Goal: Book appointment/travel/reservation

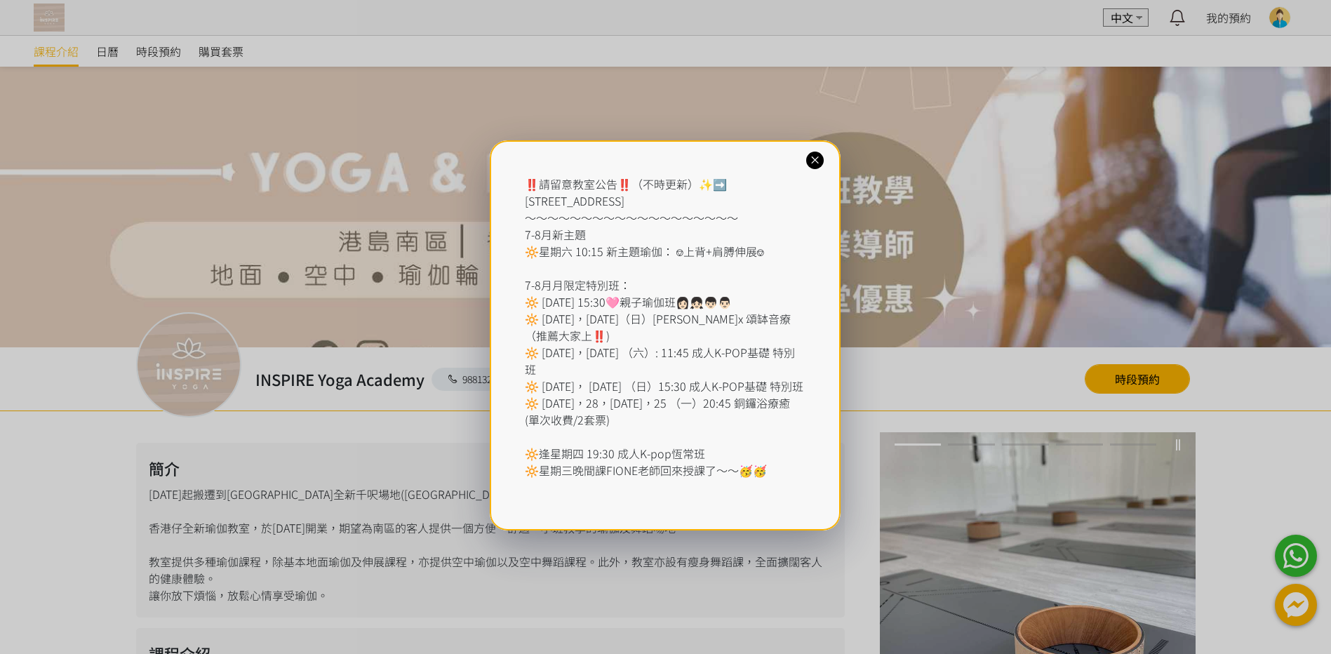
drag, startPoint x: 815, startPoint y: 163, endPoint x: 335, endPoint y: 95, distance: 485.3
click at [814, 163] on icon at bounding box center [814, 160] width 13 height 13
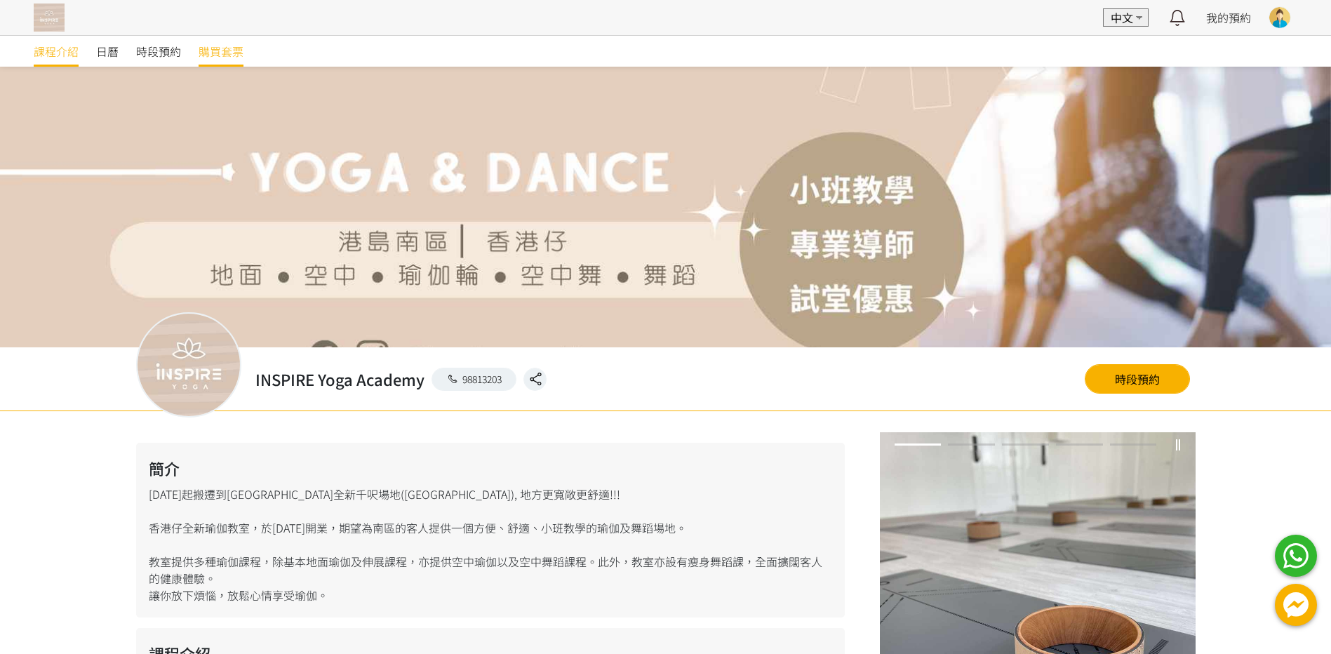
click at [203, 51] on span "購買套票" at bounding box center [221, 51] width 45 height 17
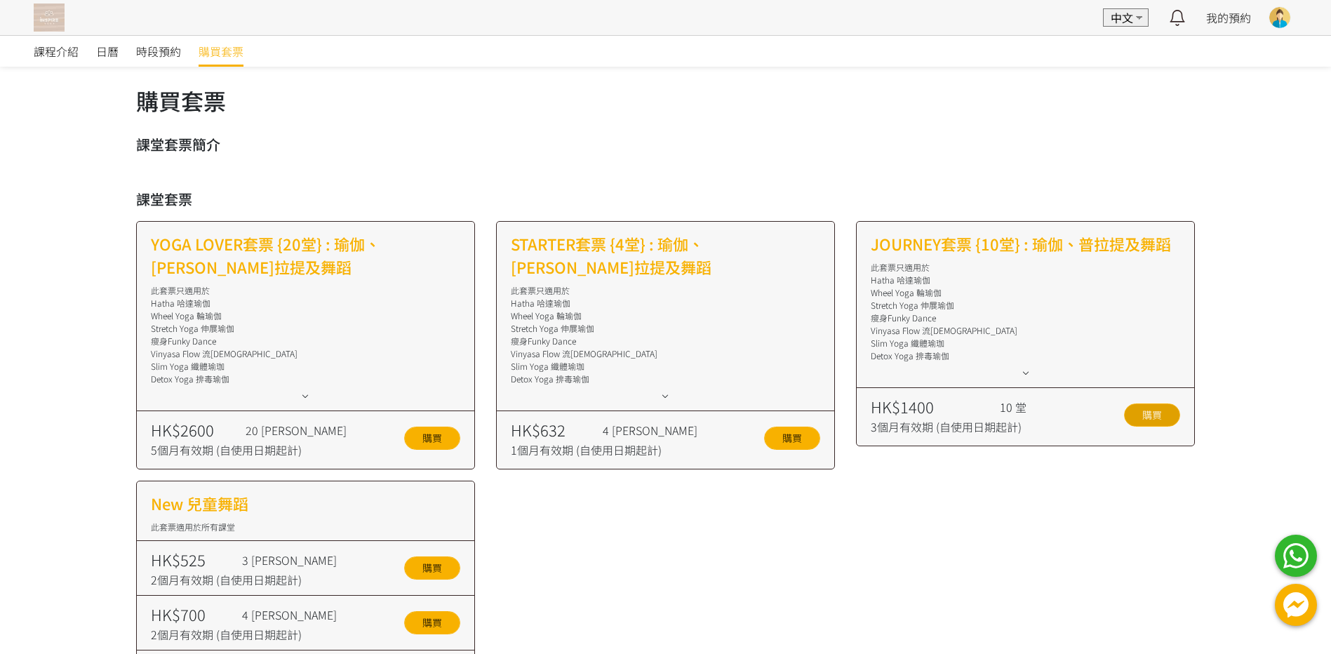
click at [1153, 419] on link "購買" at bounding box center [1152, 414] width 56 height 23
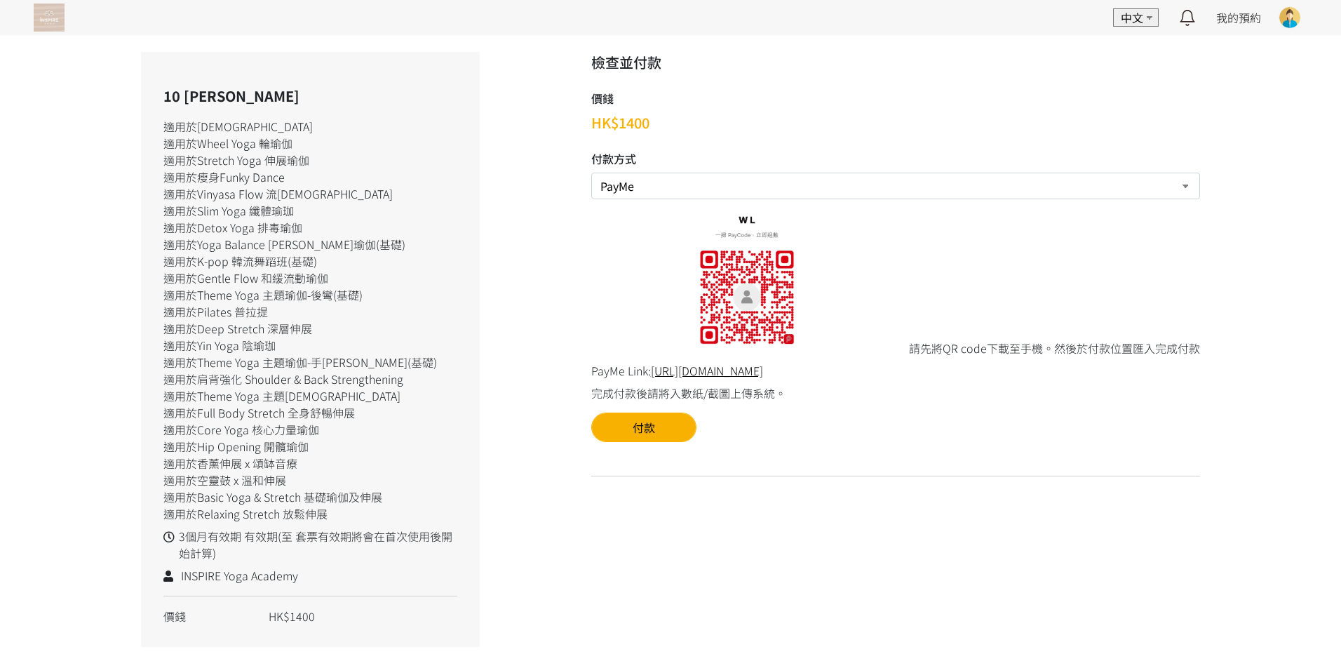
click at [53, 24] on img at bounding box center [49, 18] width 31 height 28
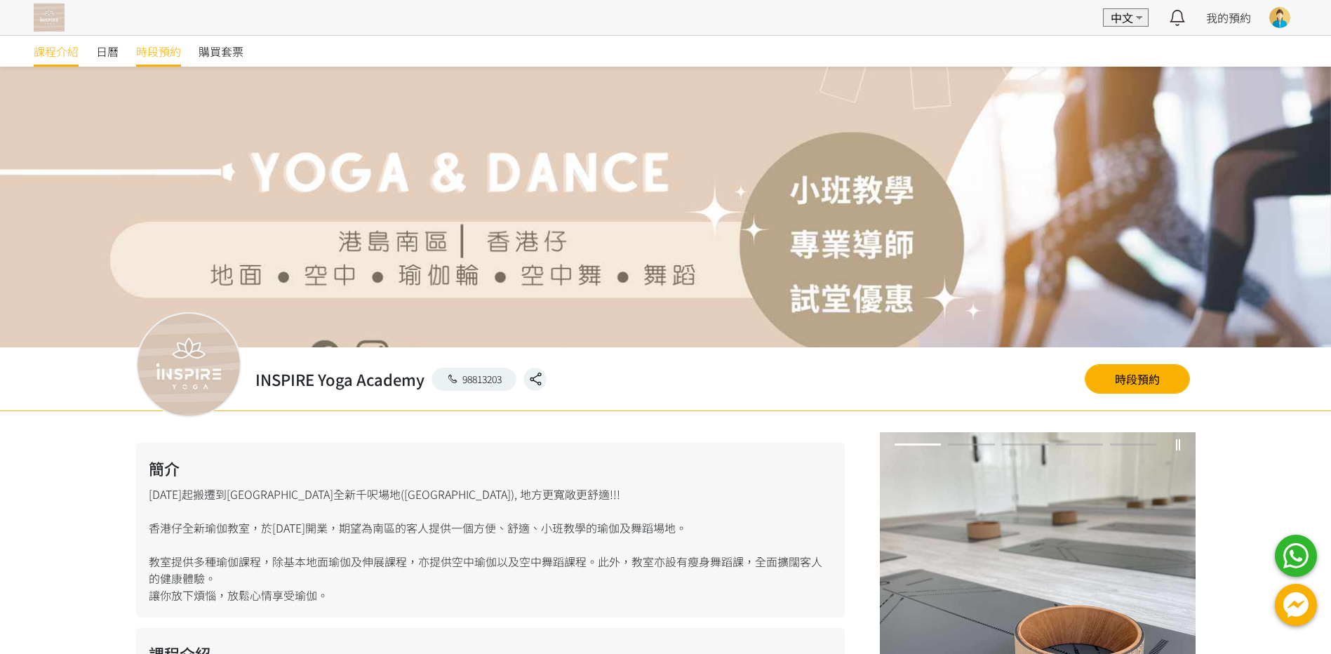
click at [161, 43] on div at bounding box center [665, 327] width 1331 height 654
click at [154, 52] on span "時段預約" at bounding box center [158, 51] width 45 height 17
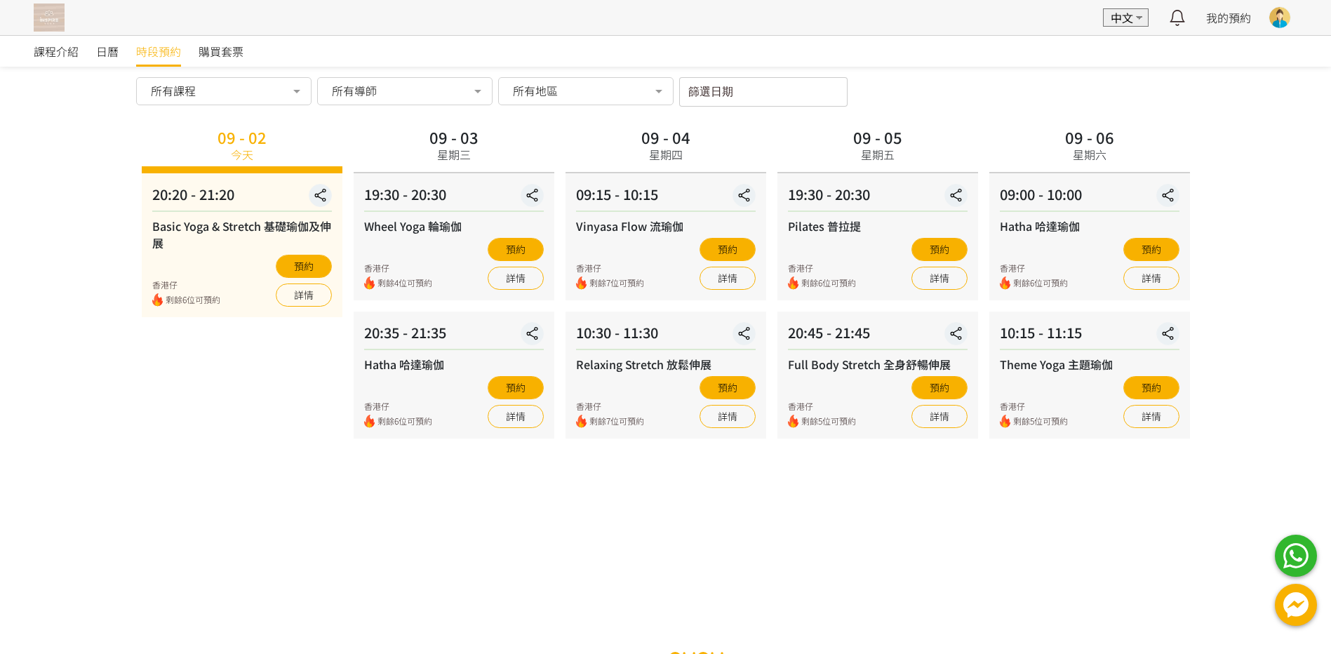
scroll to position [65, 0]
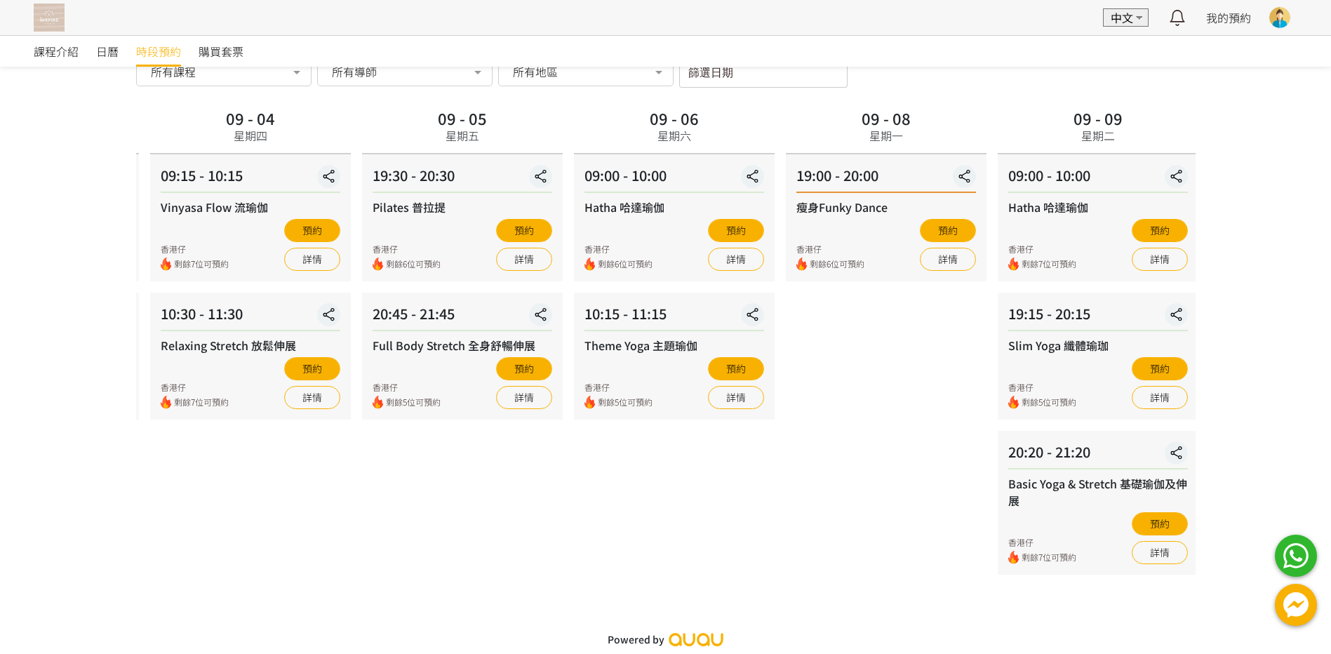
click at [416, 340] on div "Full Body Stretch 全身舒暢伸展" at bounding box center [462, 345] width 180 height 17
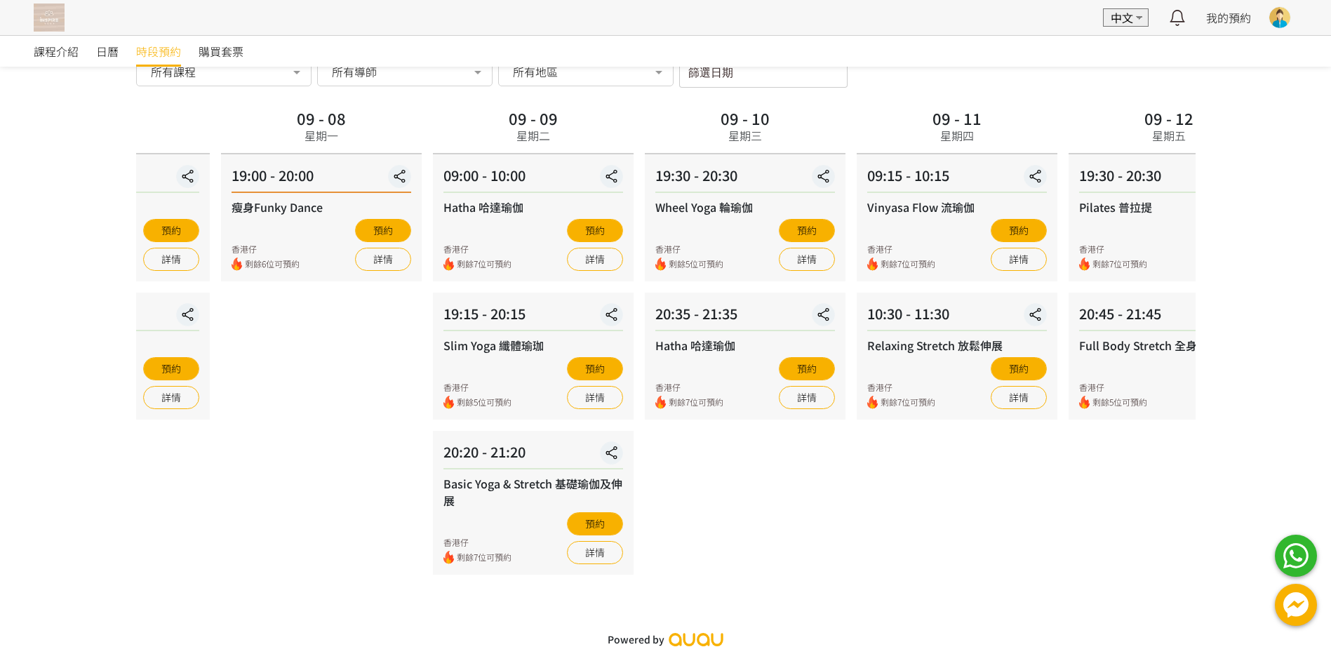
click at [543, 340] on div "Slim Yoga 纖體瑜珈" at bounding box center [533, 345] width 180 height 17
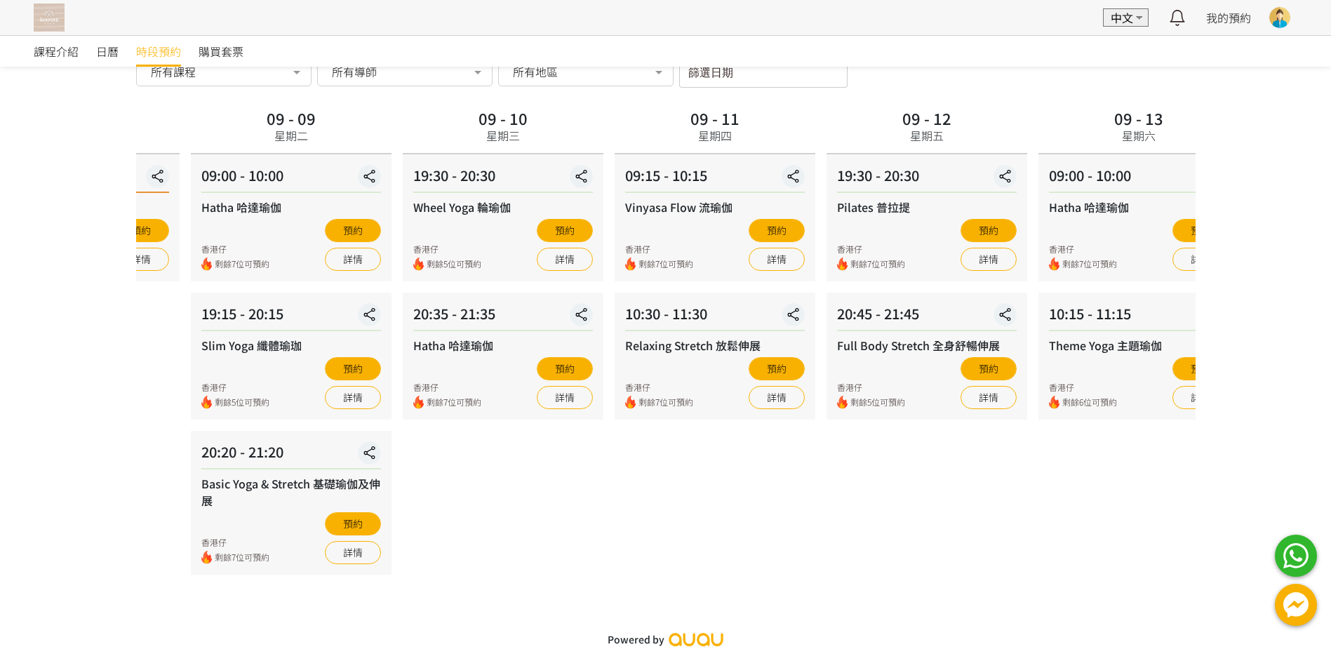
click at [918, 334] on div "20:45 - 21:45 Full Body Stretch 全身舒暢伸展 香港仔 剩餘5位可預約 預約 詳情" at bounding box center [926, 356] width 201 height 127
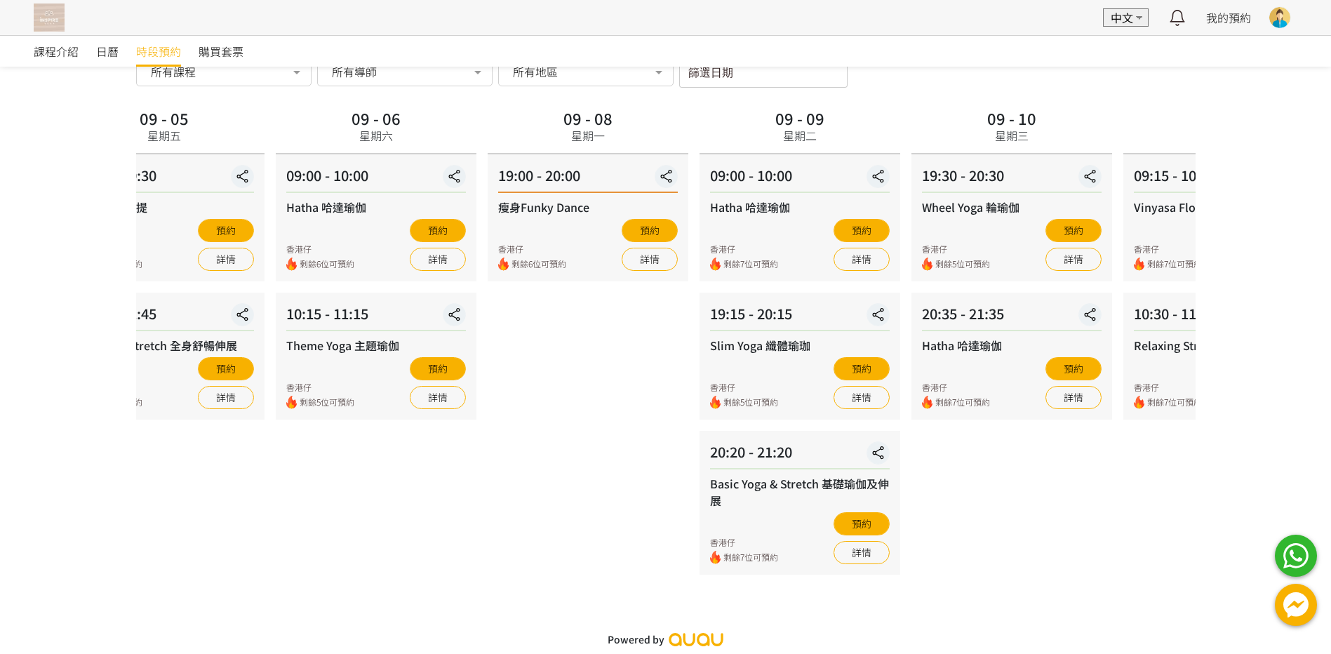
click at [814, 329] on div "19:15 - 20:15" at bounding box center [800, 317] width 180 height 28
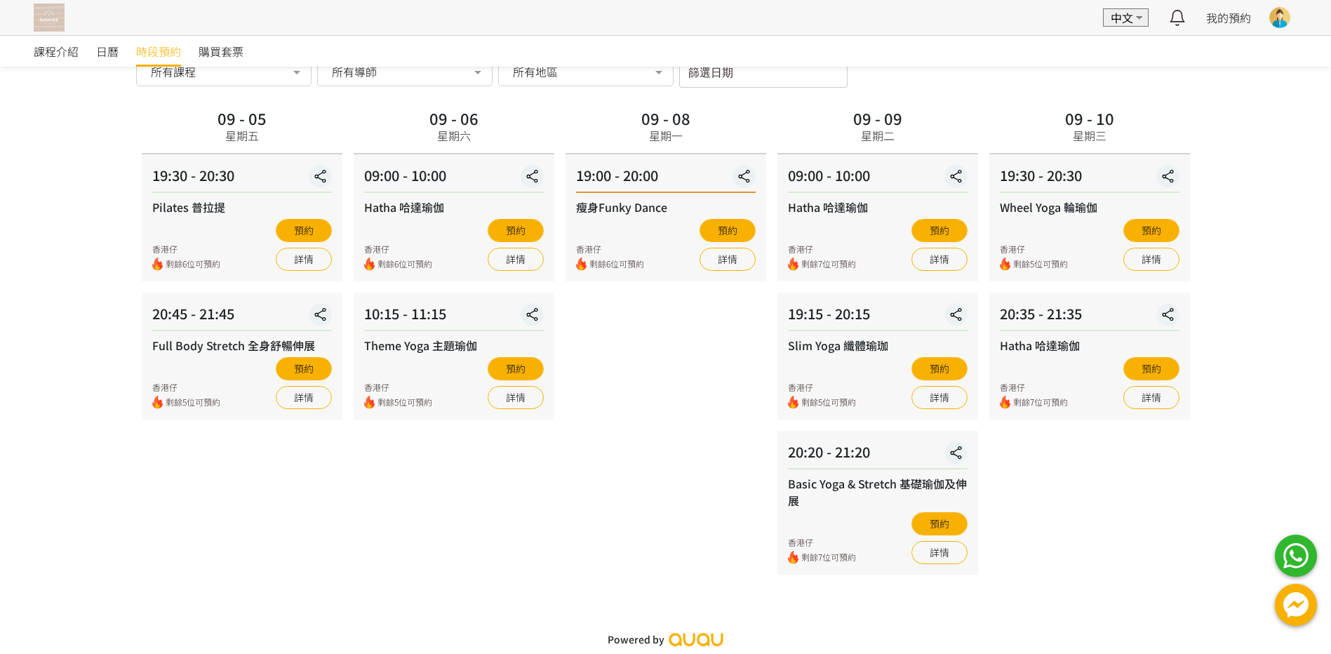
click at [772, 363] on div "09 - 08 星期一 19:00 - 20:00 瘦身Funky Dance 香港仔 剩餘6位可預約 預約 詳情" at bounding box center [666, 340] width 212 height 470
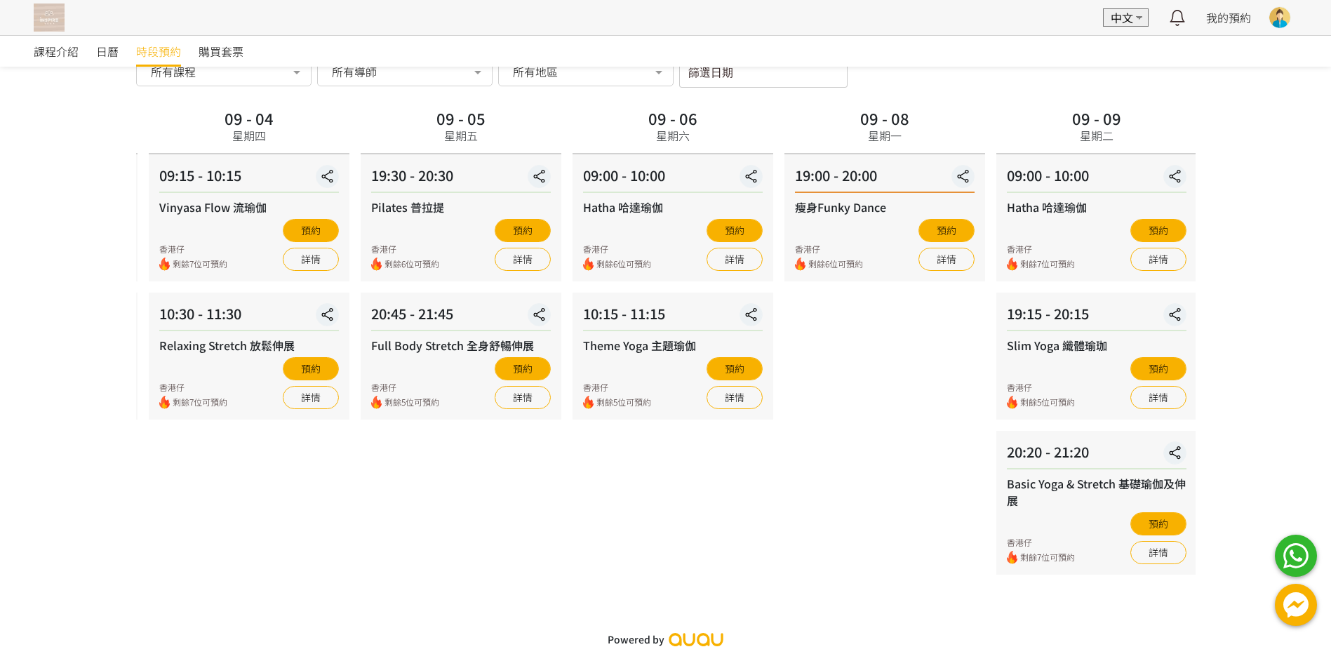
click at [567, 539] on div "09 - 05 星期五 19:30 - 20:30 Pilates 普拉提 香港仔 剩餘6位可預約 預約 詳情 20:45 - 21:45 Full Body…" at bounding box center [461, 340] width 212 height 470
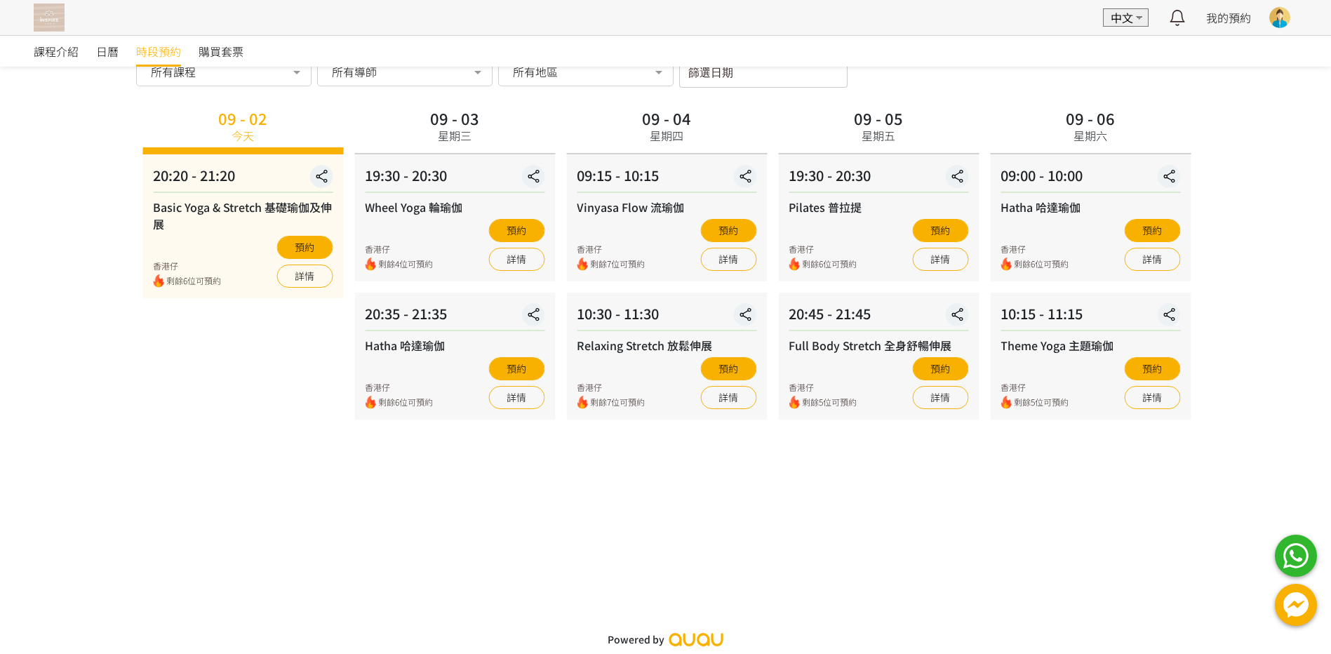
click at [837, 528] on div "09 - 02 今天 20:20 - 21:20 Basic Yoga & Stretch 基礎瑜伽及伸展 香港仔 剩餘6位可預約 預約 詳情 09 - 03…" at bounding box center [666, 340] width 1059 height 470
click at [983, 498] on div "09 - 06 星期六 09:00 - 10:00 Hatha 哈達瑜伽 香港仔 剩餘6位可預約 預約 詳情 10:15 - 11:15 Theme Yoga…" at bounding box center [1089, 340] width 212 height 470
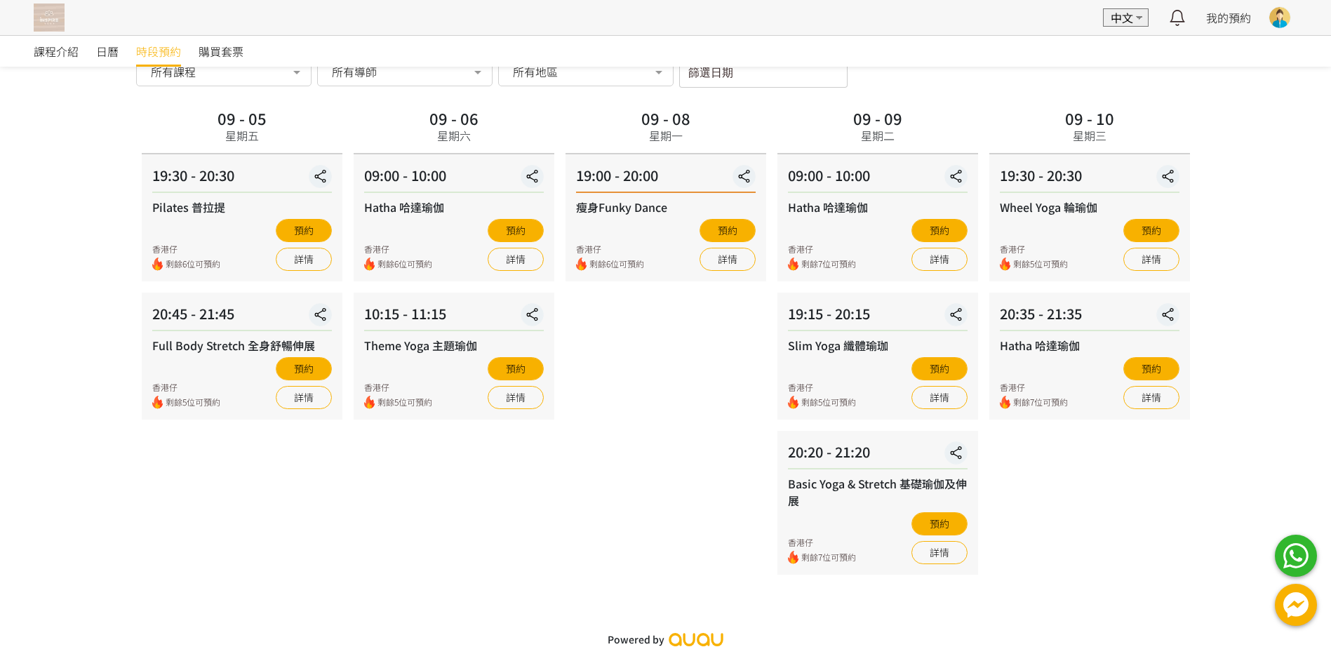
click at [983, 502] on div "09 - 10 星期三 19:30 - 20:30 Wheel Yoga 輪瑜伽 香港仔 剩餘5位可預約 預約 詳情 20:35 - 21:35 Hatha …" at bounding box center [1089, 340] width 212 height 470
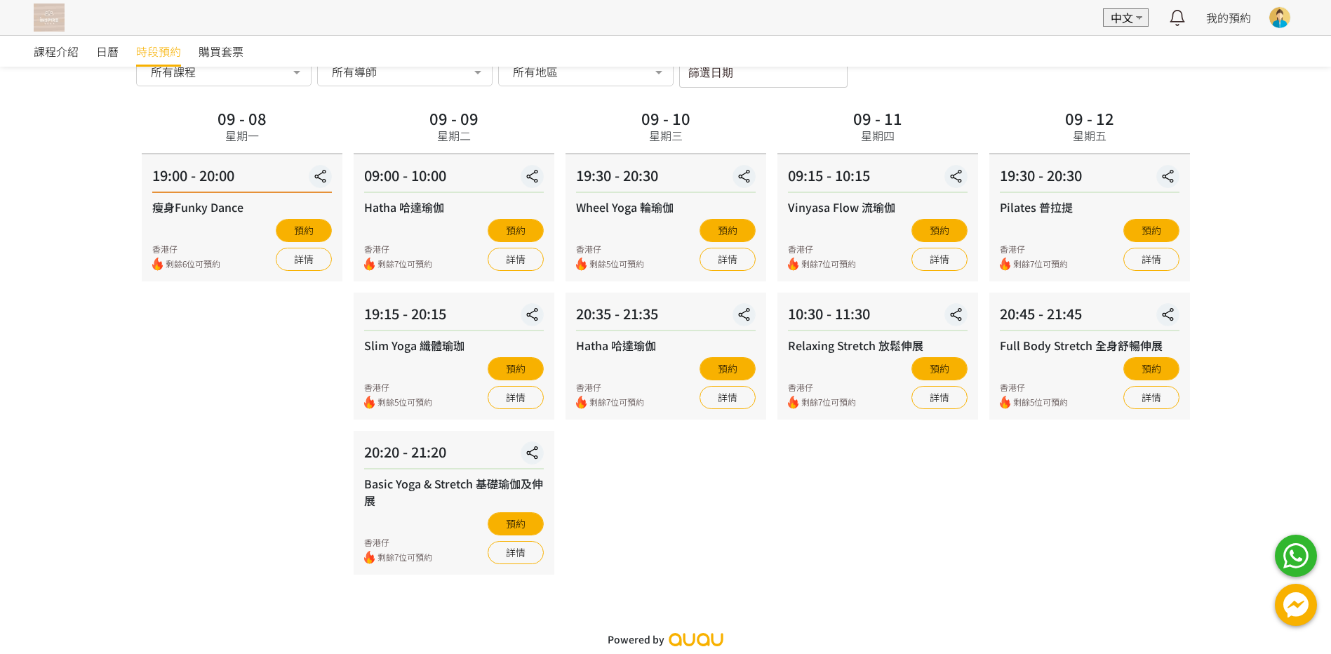
click at [983, 510] on div "09 - 12 星期五 19:30 - 20:30 Pilates 普拉提 香港仔 剩餘7位可預約 預約 詳情 20:45 - 21:45 Full Body…" at bounding box center [1089, 340] width 212 height 470
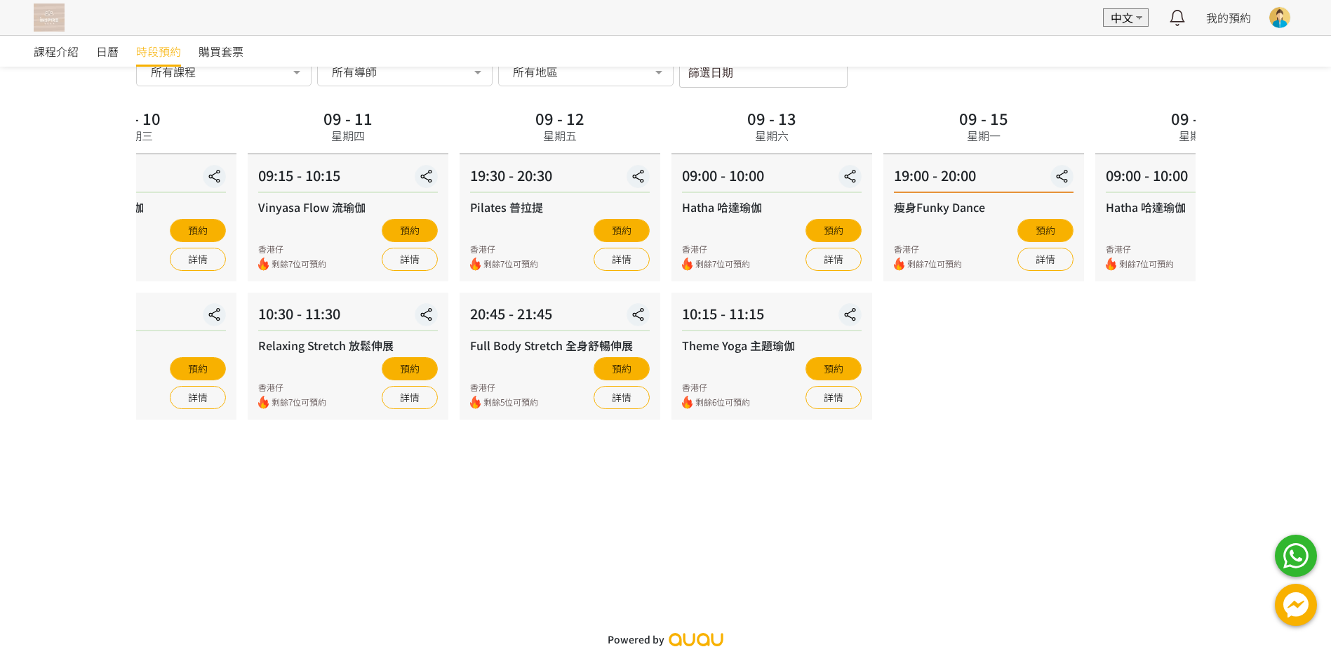
click at [944, 497] on div "09 - 15 星期一 19:00 - 20:00 瘦身Funky Dance 香港仔 剩餘7位可預約 預約 詳情" at bounding box center [984, 340] width 212 height 470
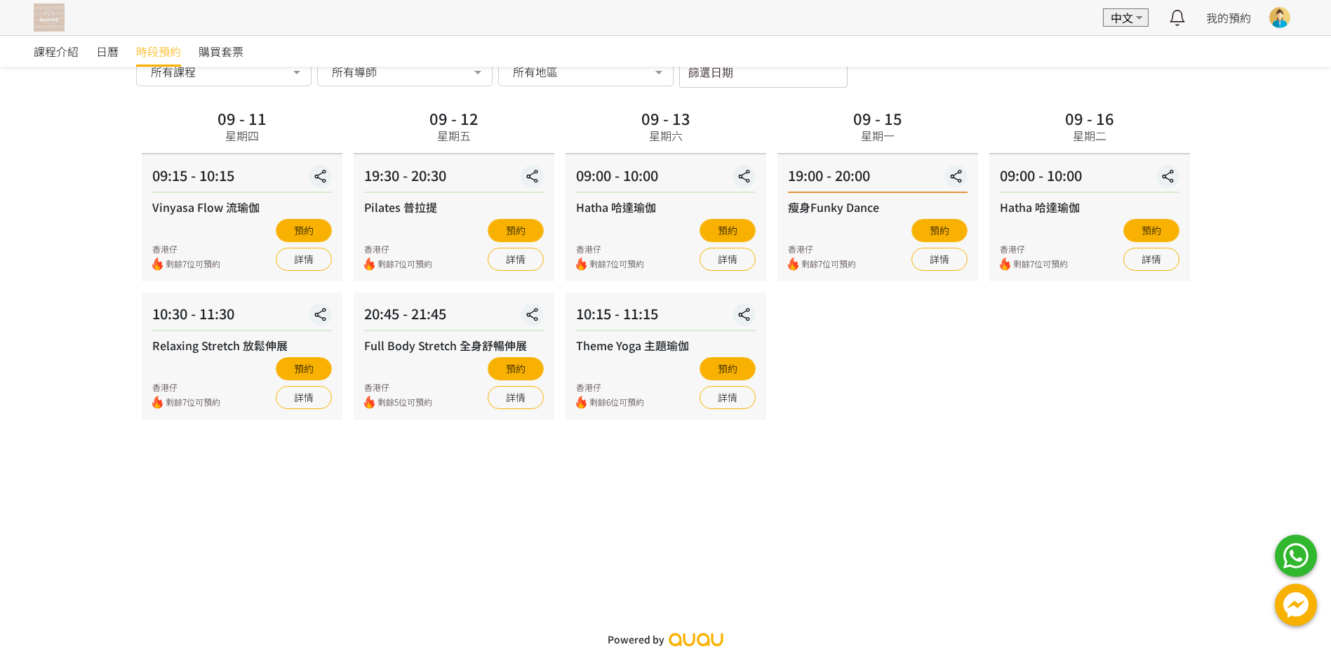
click at [560, 499] on div "09 - 12 星期五 19:30 - 20:30 Pilates 普拉提 香港仔 剩餘7位可預約 預約 詳情 20:45 - 21:45 Full Body…" at bounding box center [454, 340] width 212 height 470
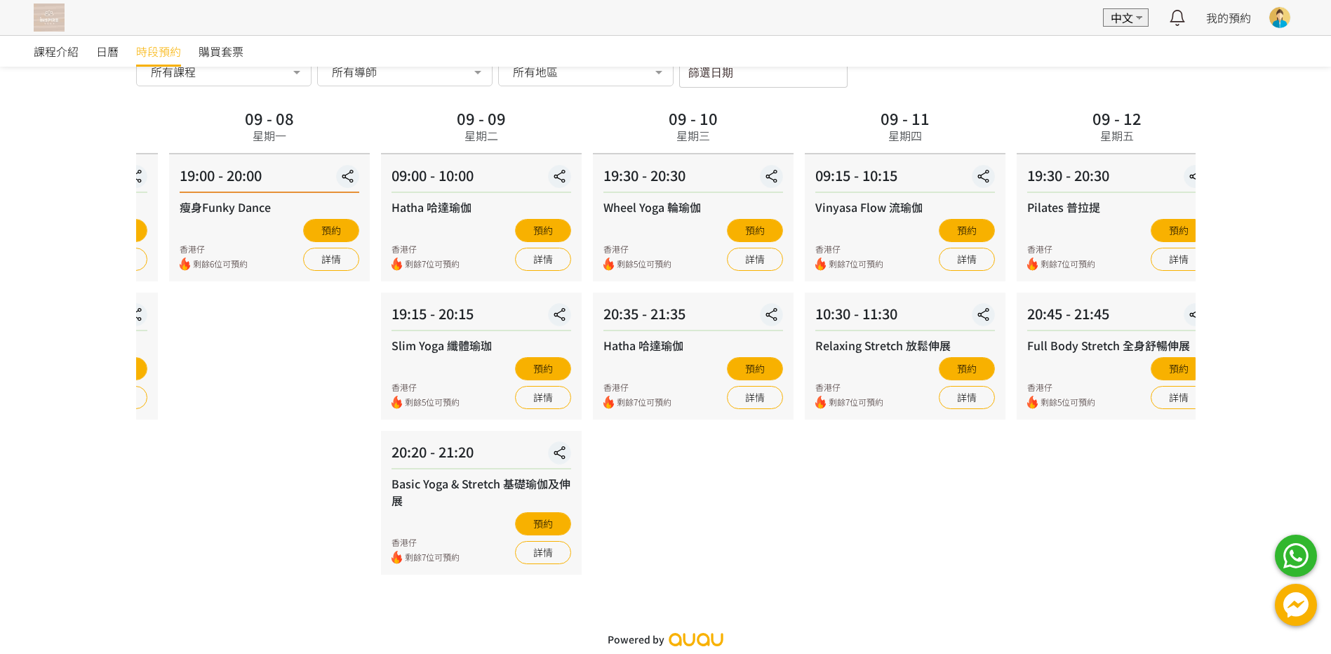
click at [571, 502] on div "Basic Yoga & Stretch 基礎瑜伽及伸展" at bounding box center [481, 492] width 180 height 34
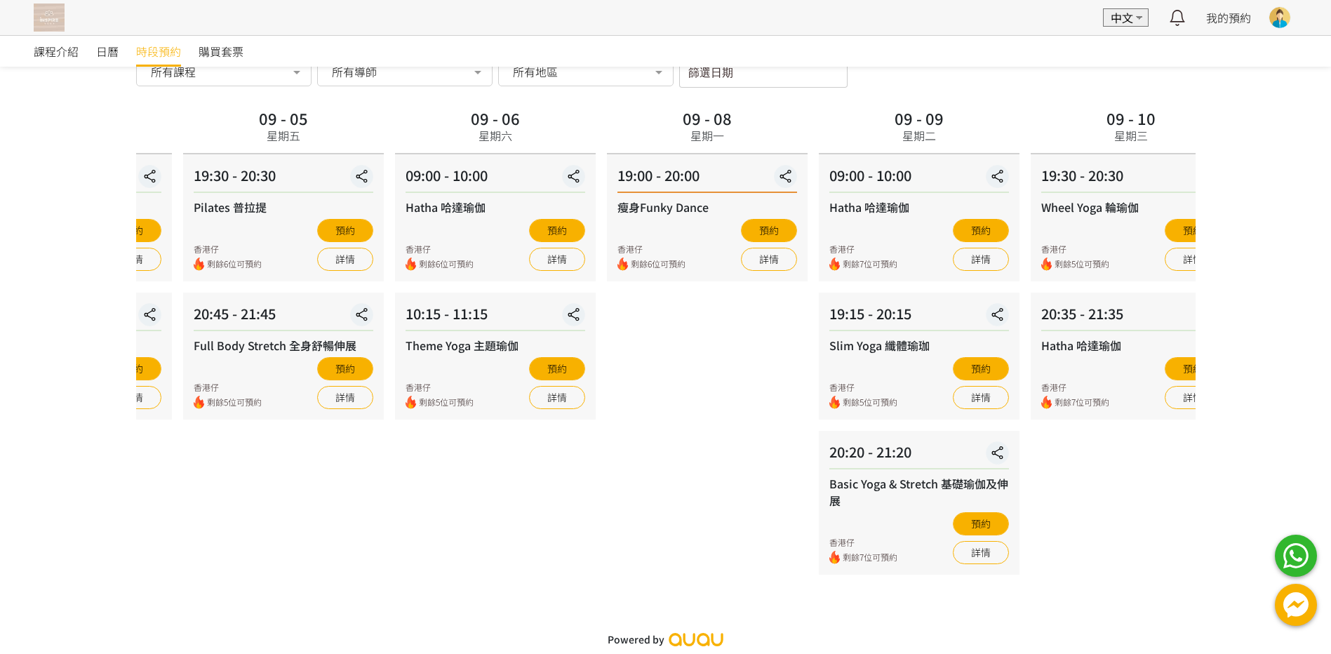
click at [389, 497] on div "09 - 05 星期五 19:30 - 20:30 Pilates 普拉提 香港仔 剩餘6位可預約 預約 詳情 20:45 - 21:45 Full Body…" at bounding box center [283, 340] width 212 height 470
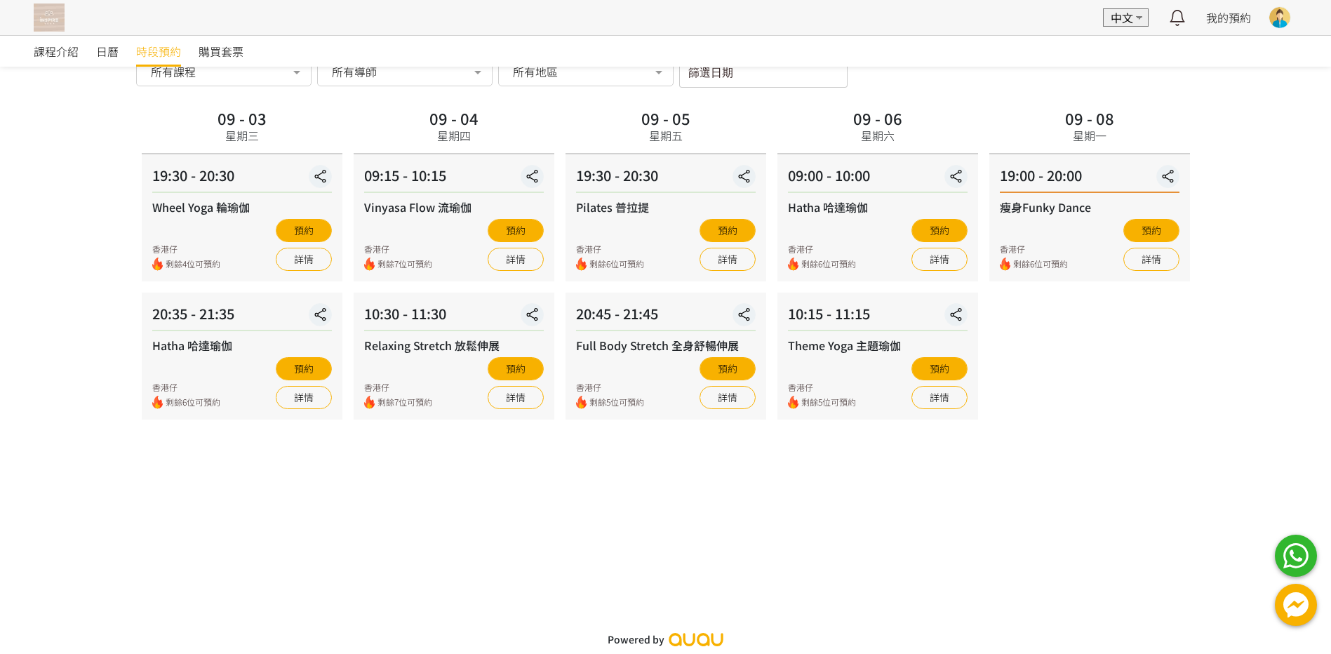
click at [560, 518] on div "09 - 04 星期四 09:15 - 10:15 Vinyasa Flow 流瑜伽 香港仔 剩餘7位可預約 預約 詳情 10:30 - 11:30 Rela…" at bounding box center [454, 340] width 212 height 470
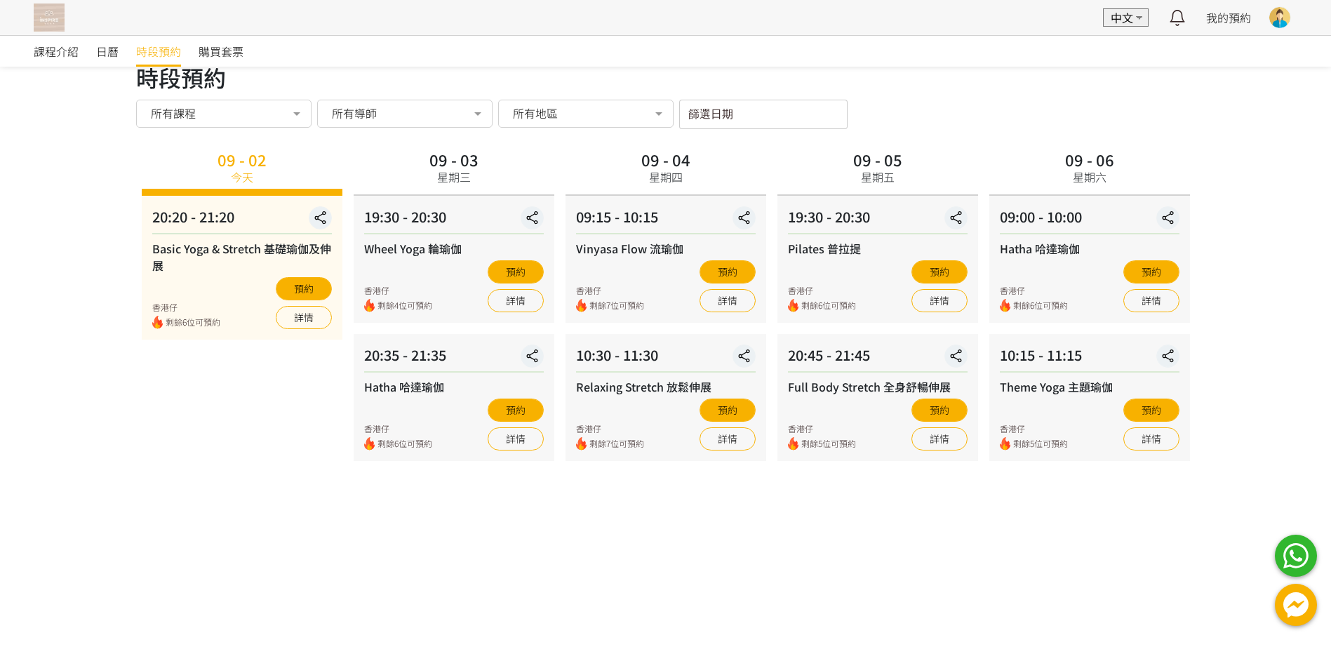
scroll to position [0, 0]
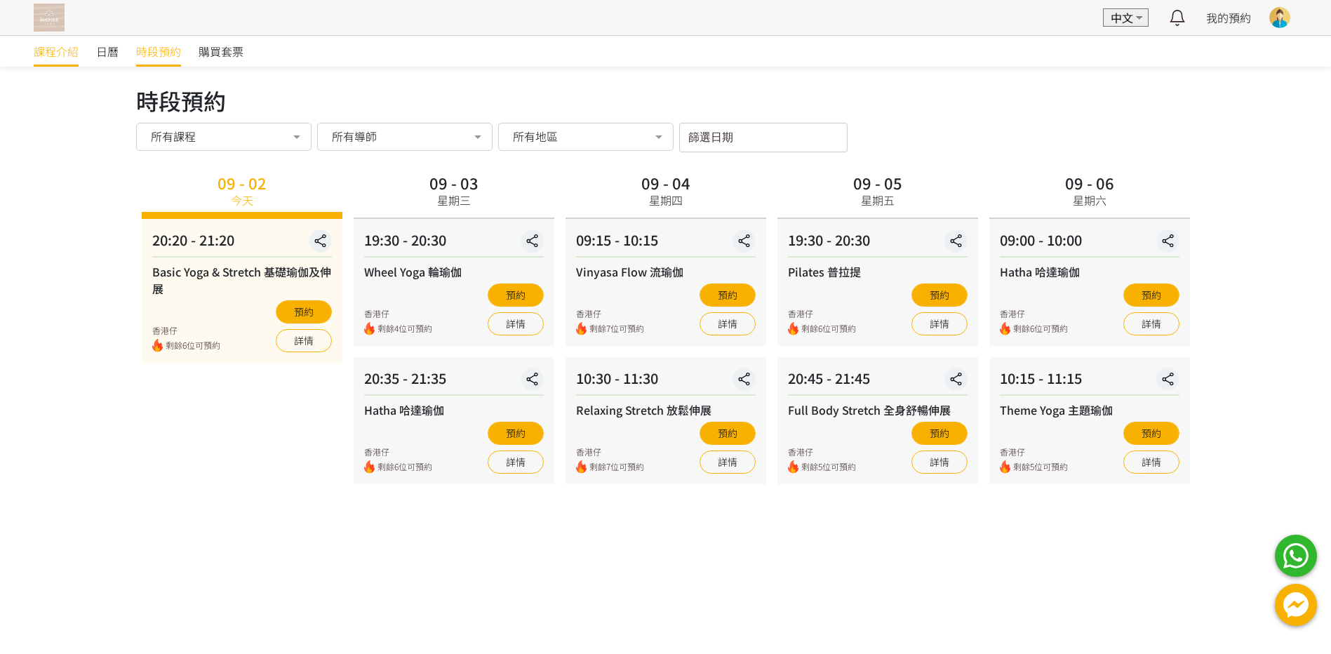
click at [53, 55] on span "課程介紹" at bounding box center [56, 51] width 45 height 17
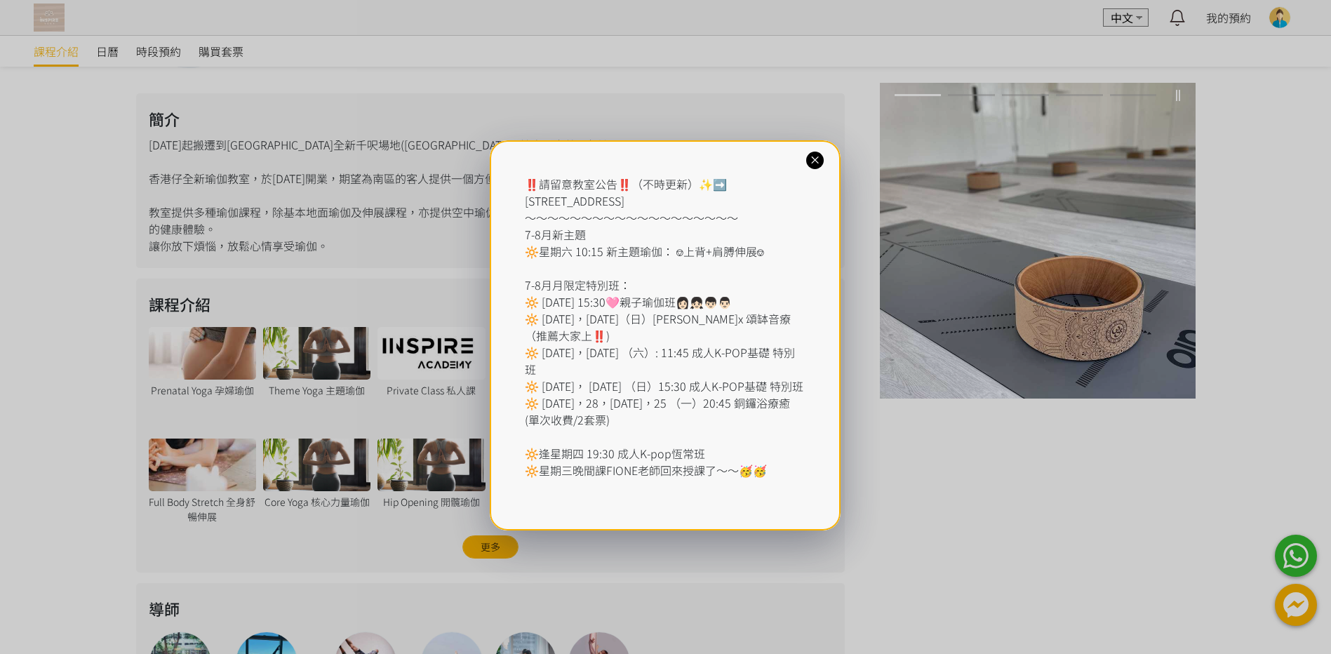
scroll to position [104, 0]
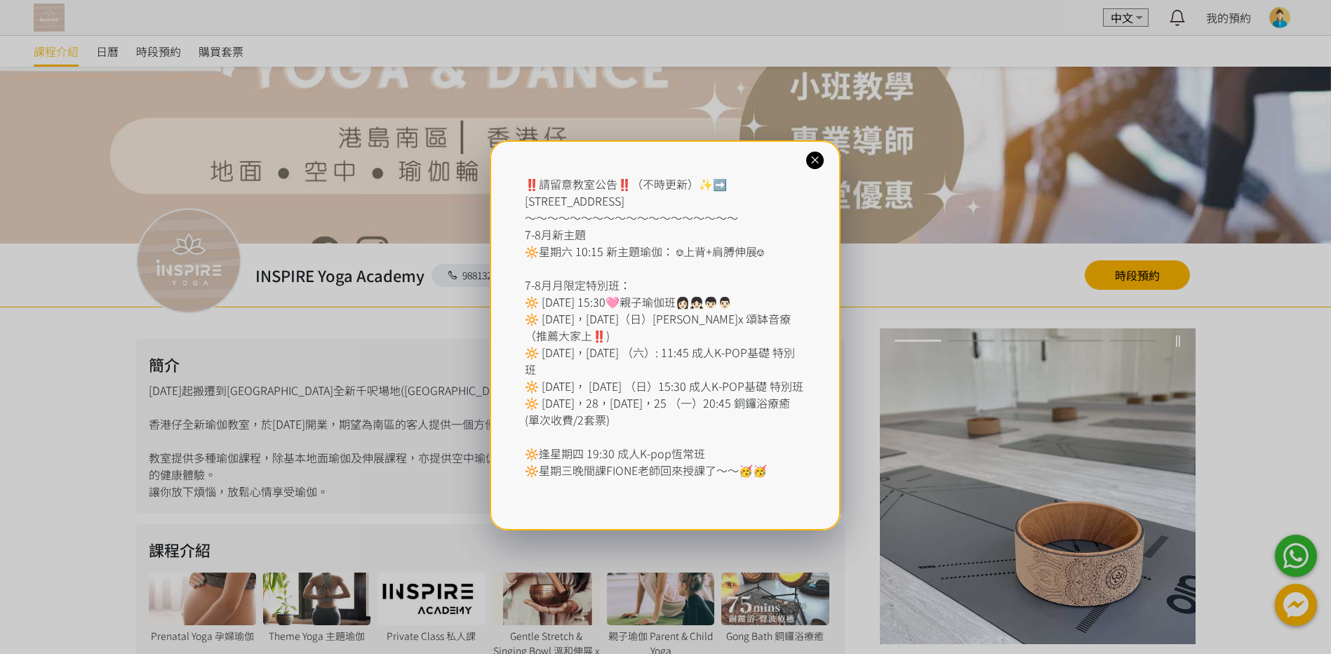
click at [809, 154] on icon at bounding box center [814, 160] width 13 height 13
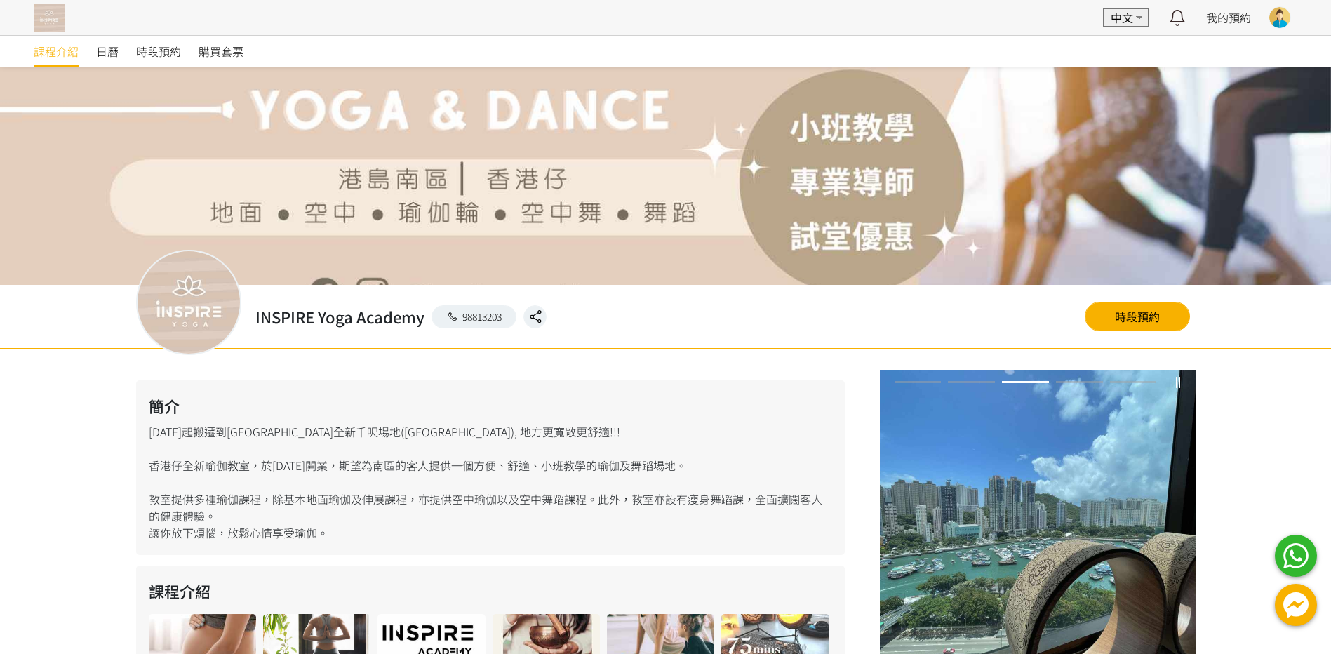
scroll to position [0, 0]
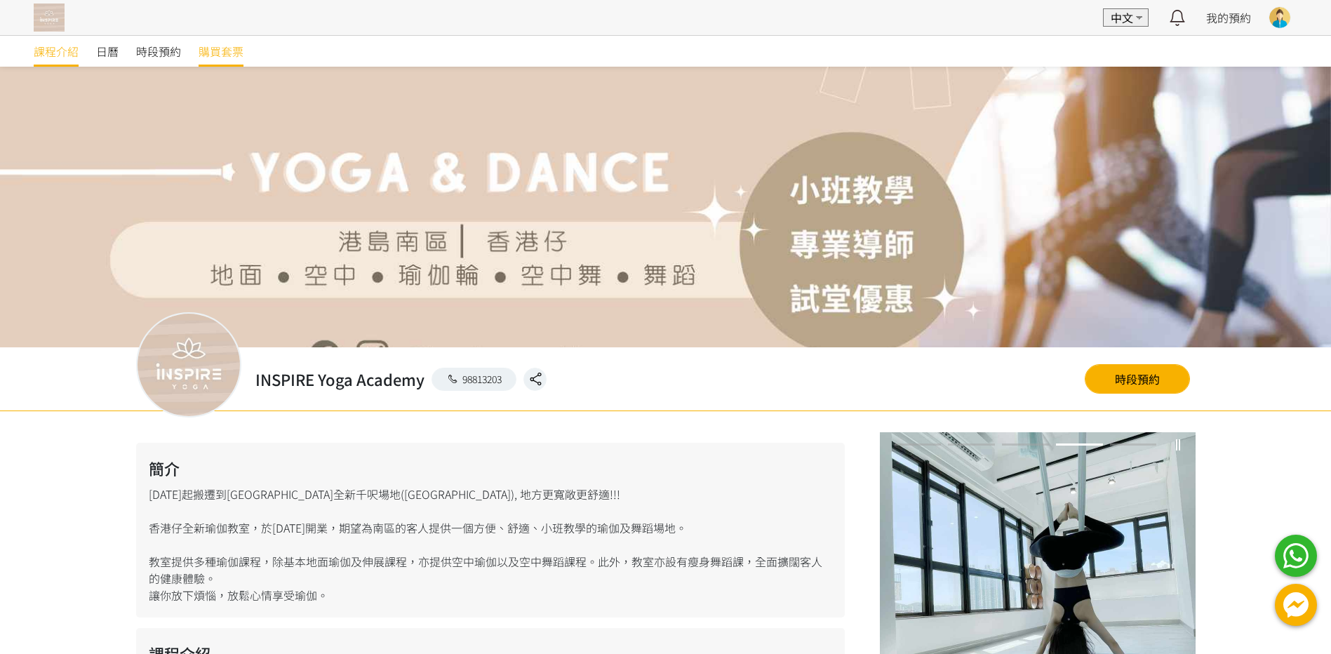
click at [236, 48] on span "購買套票" at bounding box center [221, 51] width 45 height 17
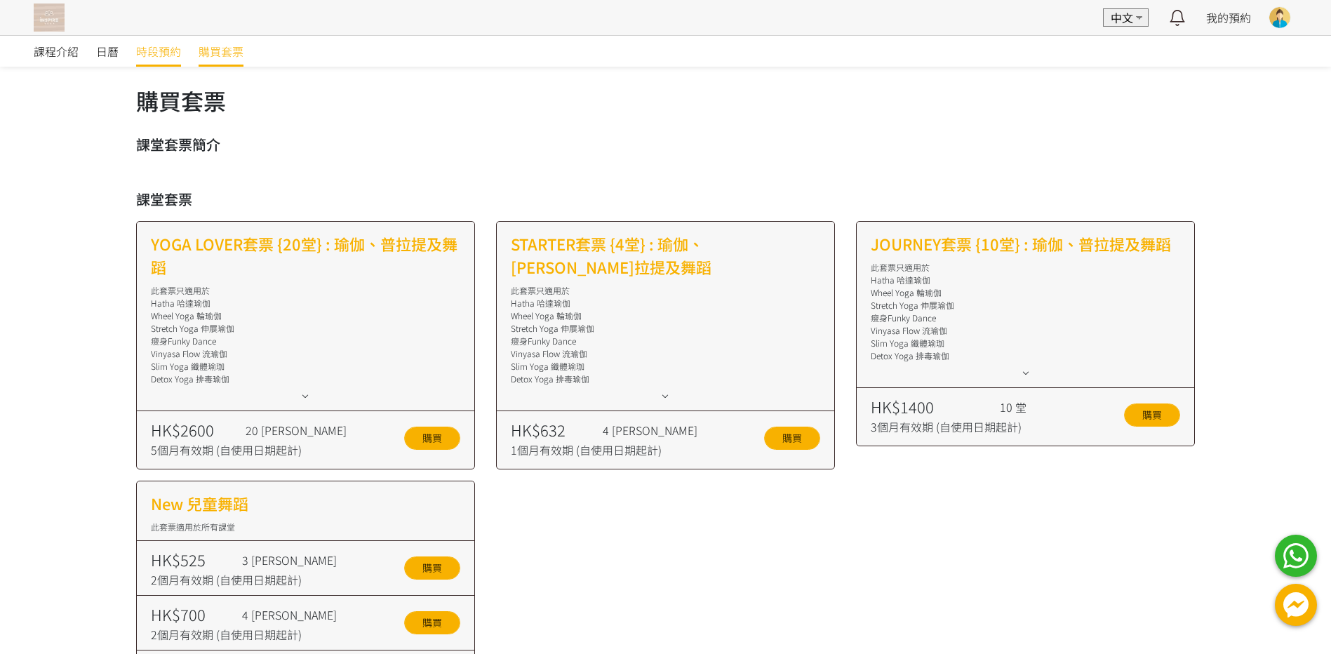
click at [165, 51] on span "時段預約" at bounding box center [158, 51] width 45 height 17
